Goal: Information Seeking & Learning: Learn about a topic

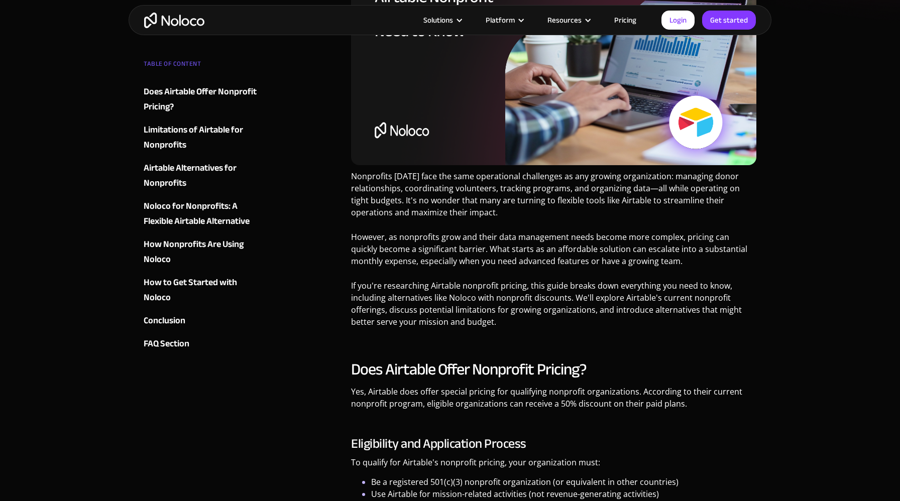
scroll to position [206, 0]
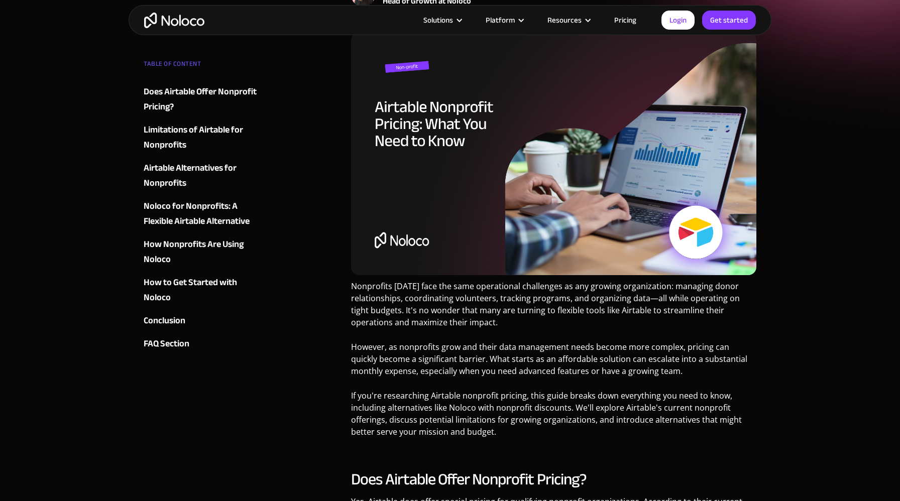
click at [173, 19] on img "home" at bounding box center [174, 21] width 60 height 16
click at [182, 20] on img "home" at bounding box center [174, 21] width 60 height 16
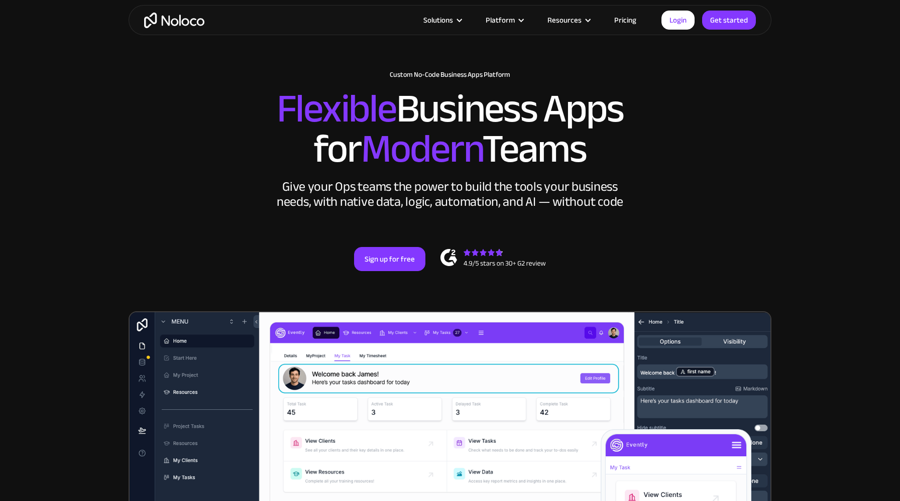
scroll to position [76, 0]
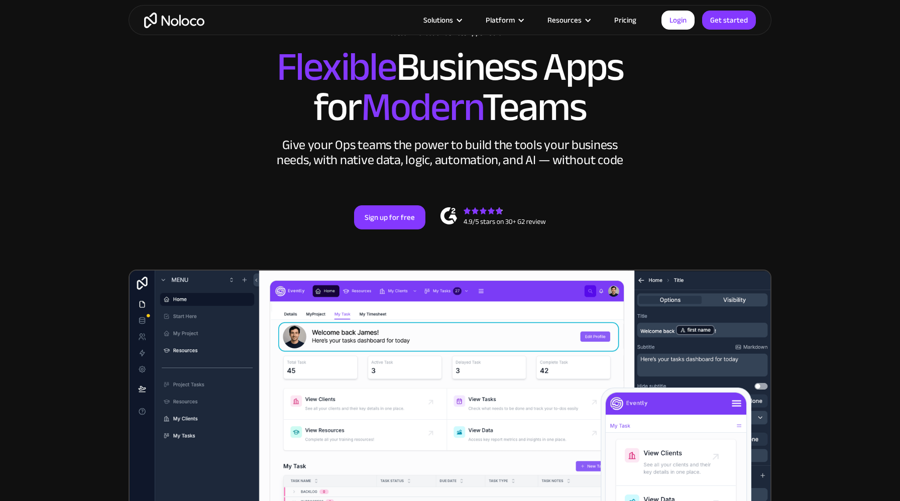
click at [635, 21] on link "Pricing" at bounding box center [625, 20] width 47 height 13
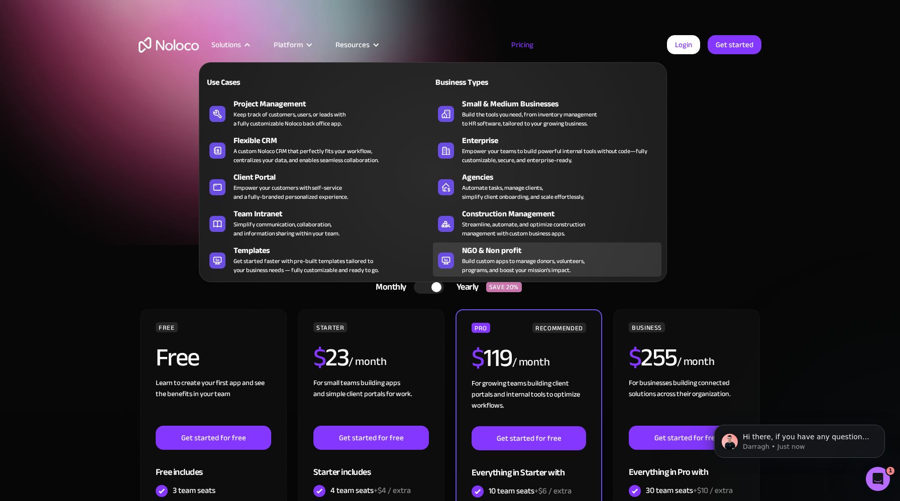
click at [488, 263] on div "Build custom apps to manage donors, volunteers, programs, and boost your missio…" at bounding box center [523, 266] width 123 height 18
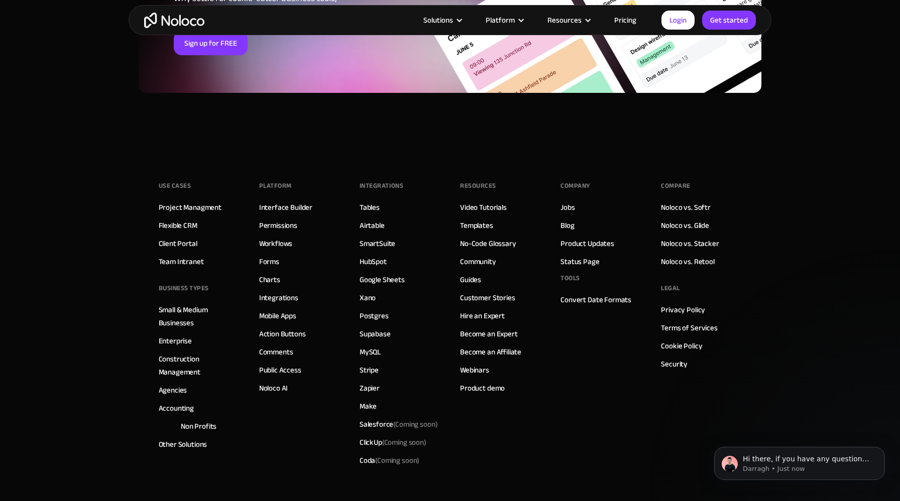
scroll to position [5238, 0]
